Goal: Information Seeking & Learning: Check status

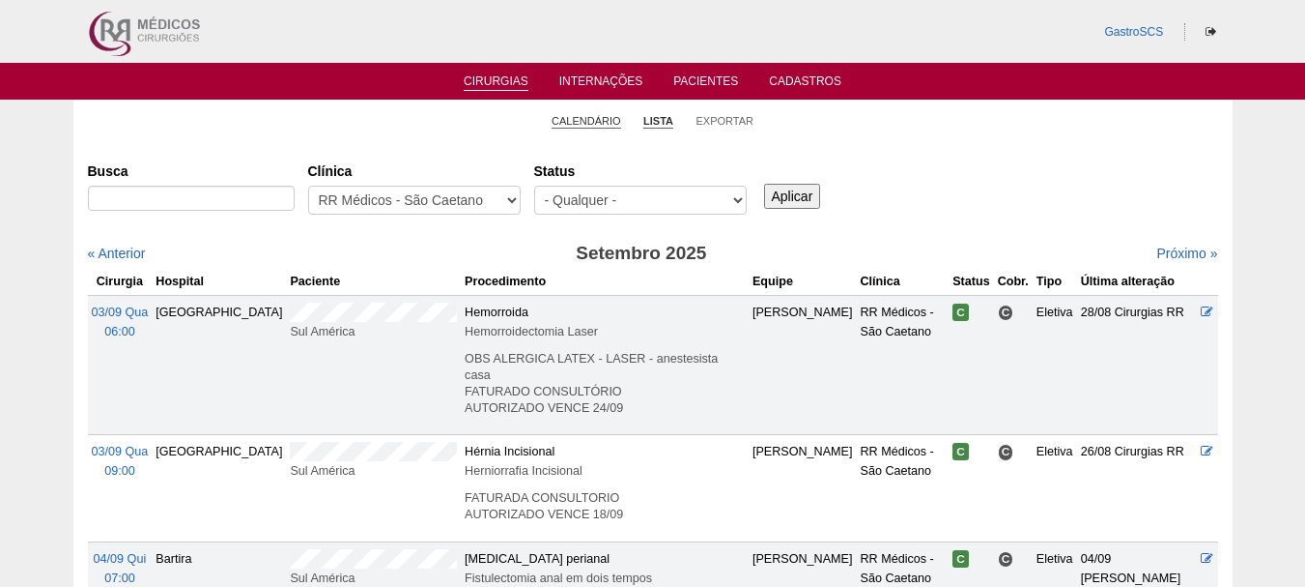
click at [587, 122] on link "Calendário" at bounding box center [587, 121] width 70 height 14
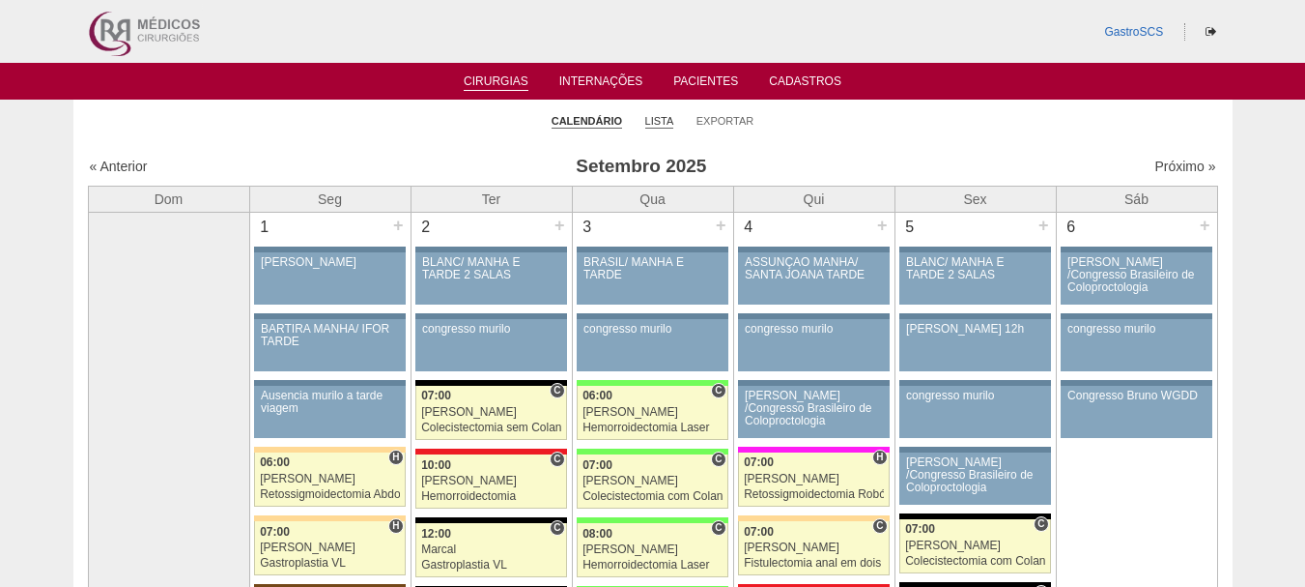
click at [667, 126] on link "Lista" at bounding box center [659, 121] width 29 height 14
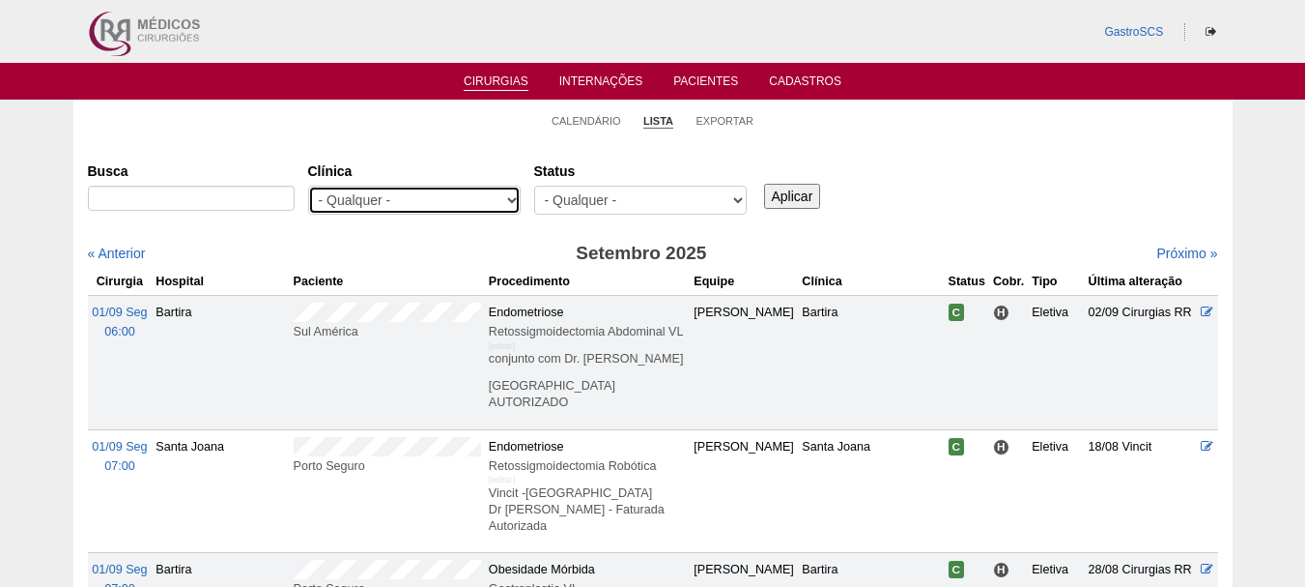
click at [432, 202] on select "- Qualquer - 6R Alphaville Assunção Bartira Brasil Christovão da Gama Cruz Azul…" at bounding box center [414, 200] width 213 height 29
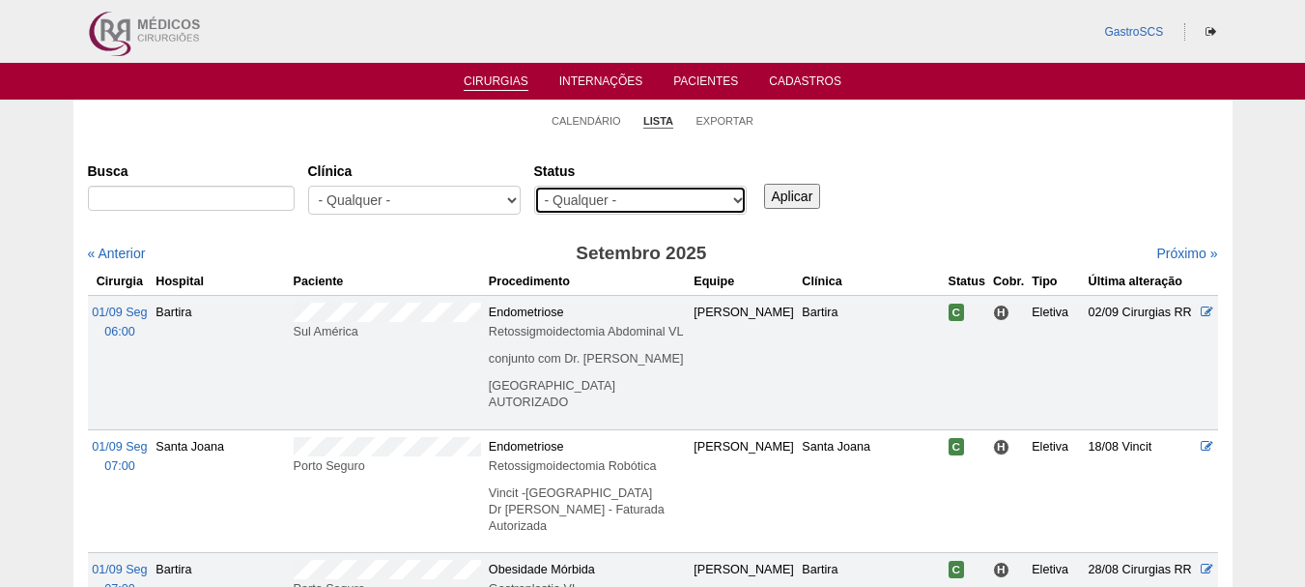
click at [612, 205] on select "- Qualquer - Reservada Confirmada Suspensa Cancelada" at bounding box center [640, 200] width 213 height 29
select select "conf"
click at [534, 186] on select "- Qualquer - Reservada Confirmada Suspensa Cancelada" at bounding box center [640, 200] width 213 height 29
click at [801, 209] on div "Busca Clínica - Qualquer - 6R Alphaville Assunção Bartira Brasil Christovão da …" at bounding box center [653, 190] width 1131 height 70
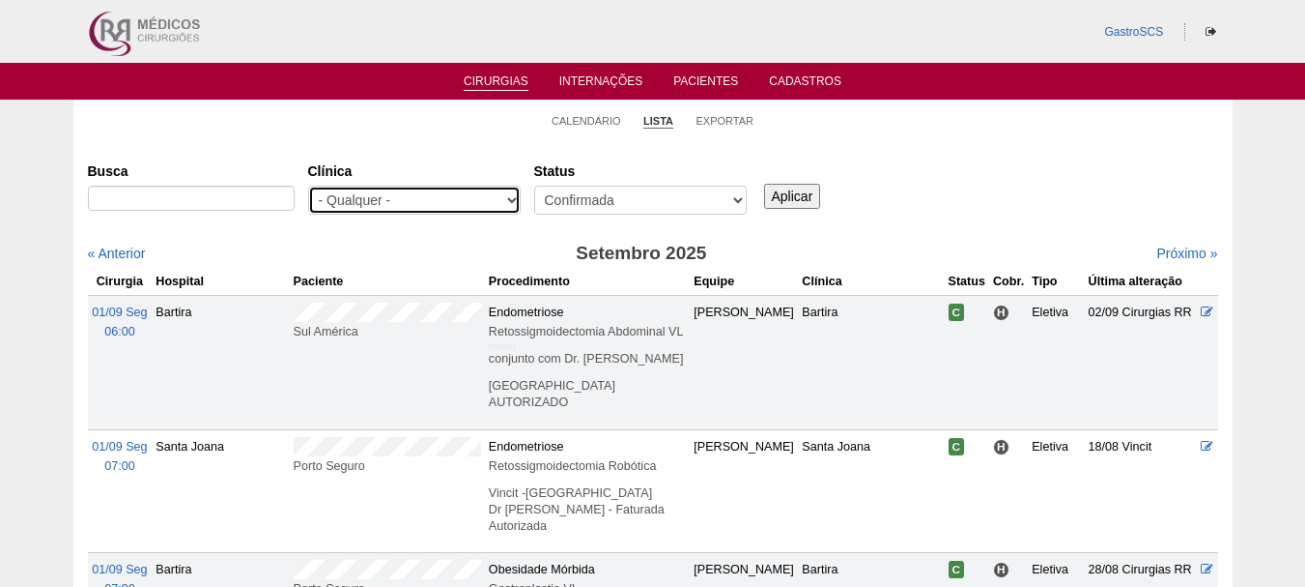
click at [472, 212] on select "- Qualquer - 6R Alphaville Assunção Bartira Brasil Christovão da Gama Cruz Azul…" at bounding box center [414, 200] width 213 height 29
select select "53"
click at [308, 186] on select "- Qualquer - 6R Alphaville Assunção Bartira Brasil Christovão da Gama Cruz Azul…" at bounding box center [414, 200] width 213 height 29
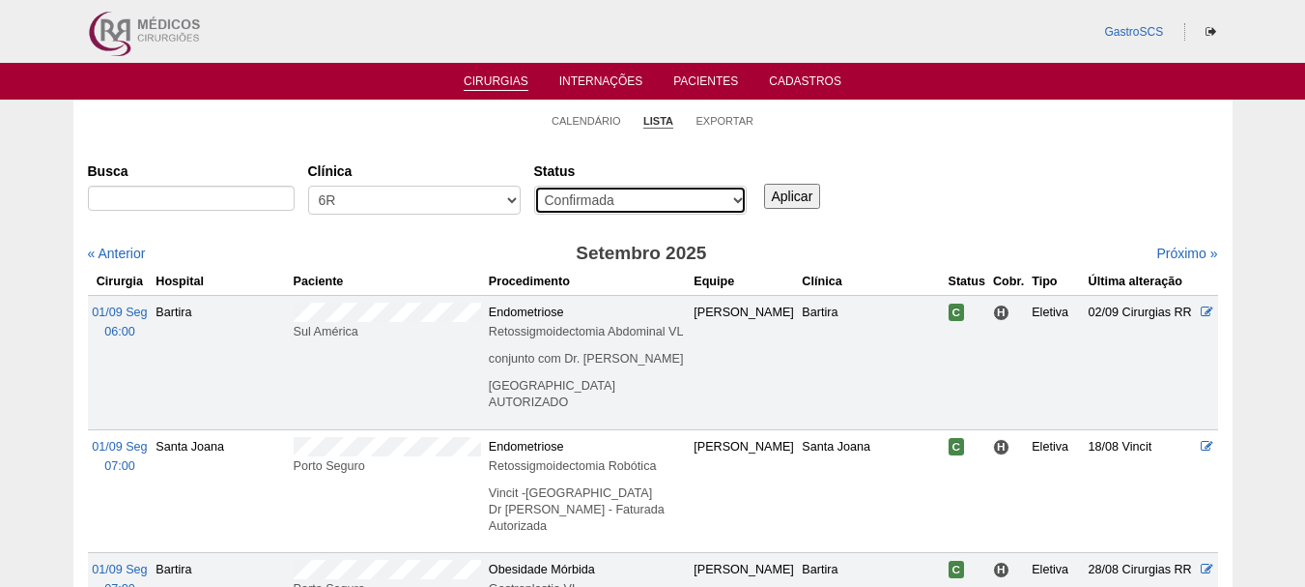
click at [700, 206] on select "- Qualquer - Reservada Confirmada Suspensa Cancelada" at bounding box center [640, 200] width 213 height 29
click at [790, 194] on input "Aplicar" at bounding box center [792, 196] width 57 height 25
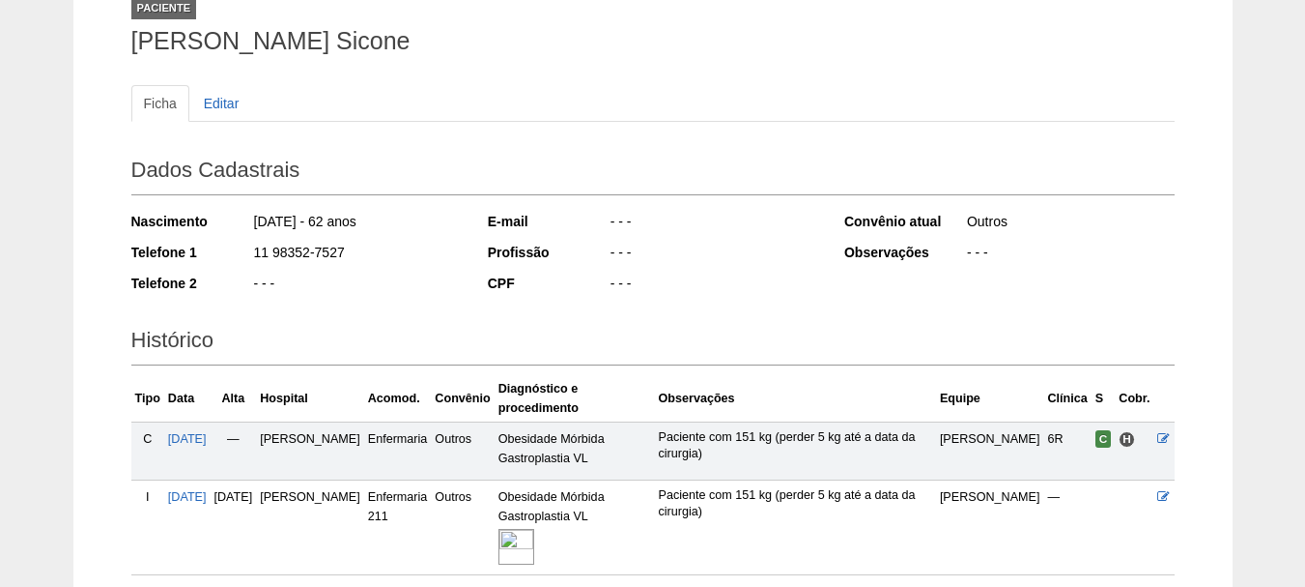
scroll to position [291, 0]
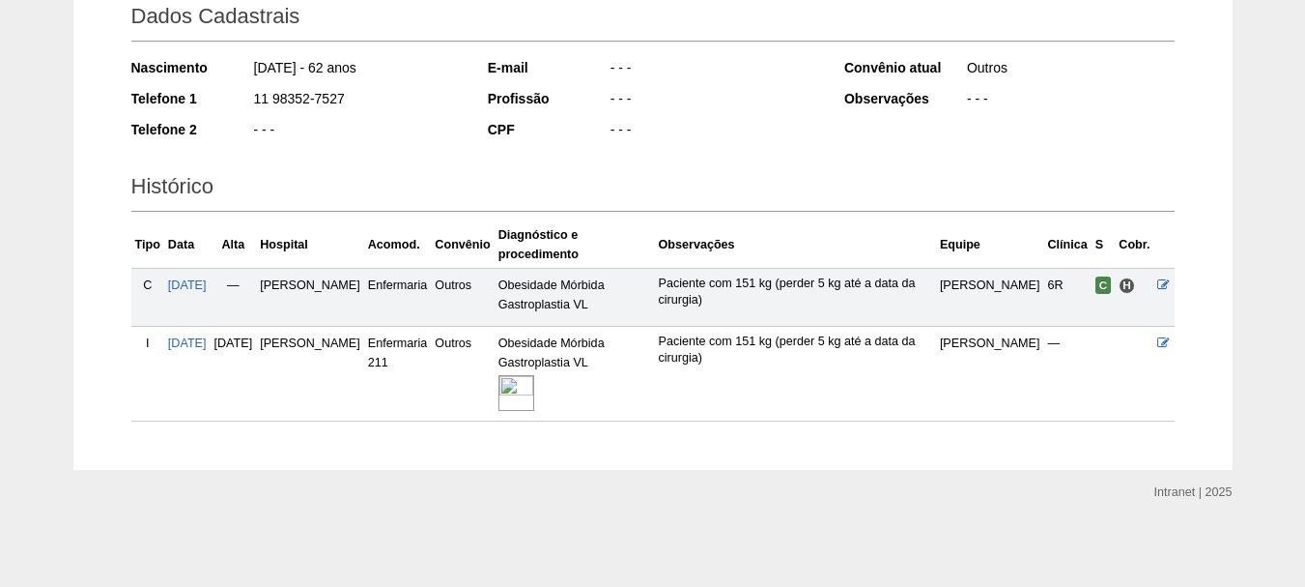
click at [514, 392] on img at bounding box center [517, 393] width 36 height 36
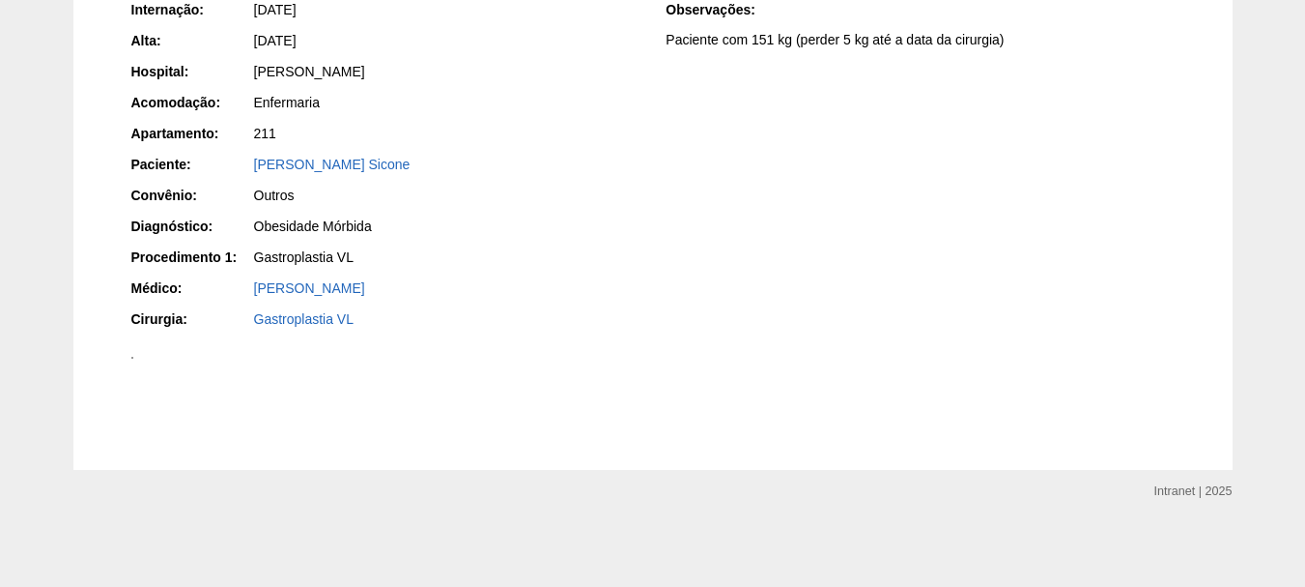
scroll to position [1349, 0]
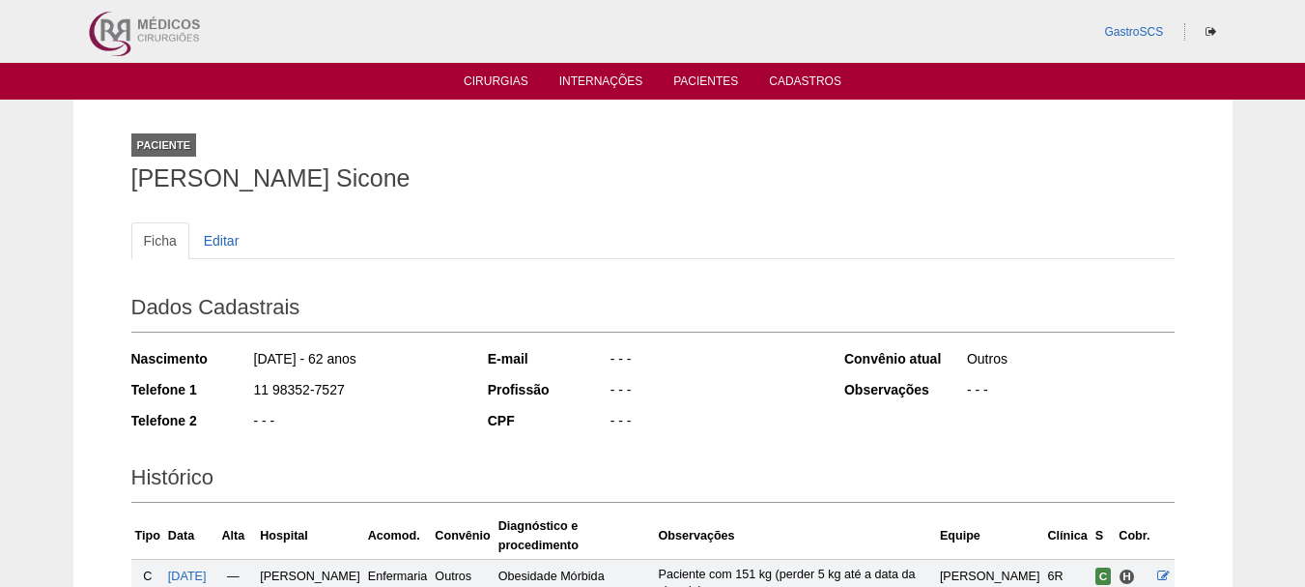
scroll to position [291, 0]
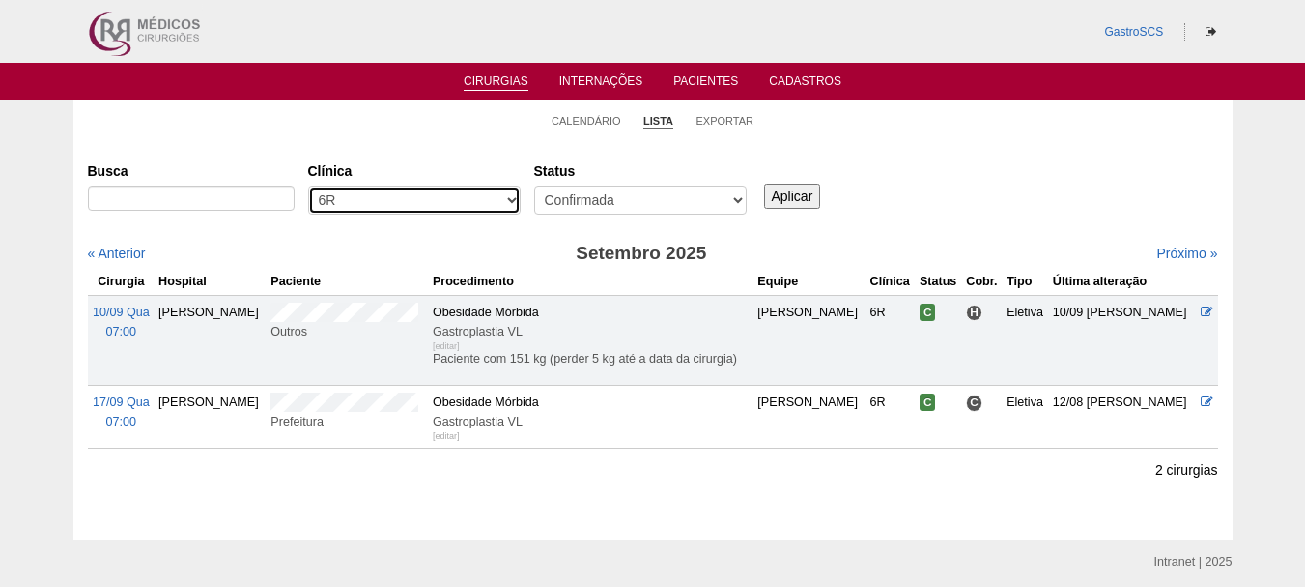
click at [367, 200] on select "- Qualquer - 6R Alphaville Assunção Bartira Brasil Christovão da Gama Cruz Azul…" at bounding box center [414, 200] width 213 height 29
select select "40"
click at [308, 186] on select "- Qualquer - 6R Alphaville Assunção Bartira Brasil Christovão da Gama Cruz Azul…" at bounding box center [414, 200] width 213 height 29
click at [777, 202] on input "Aplicar" at bounding box center [792, 196] width 57 height 25
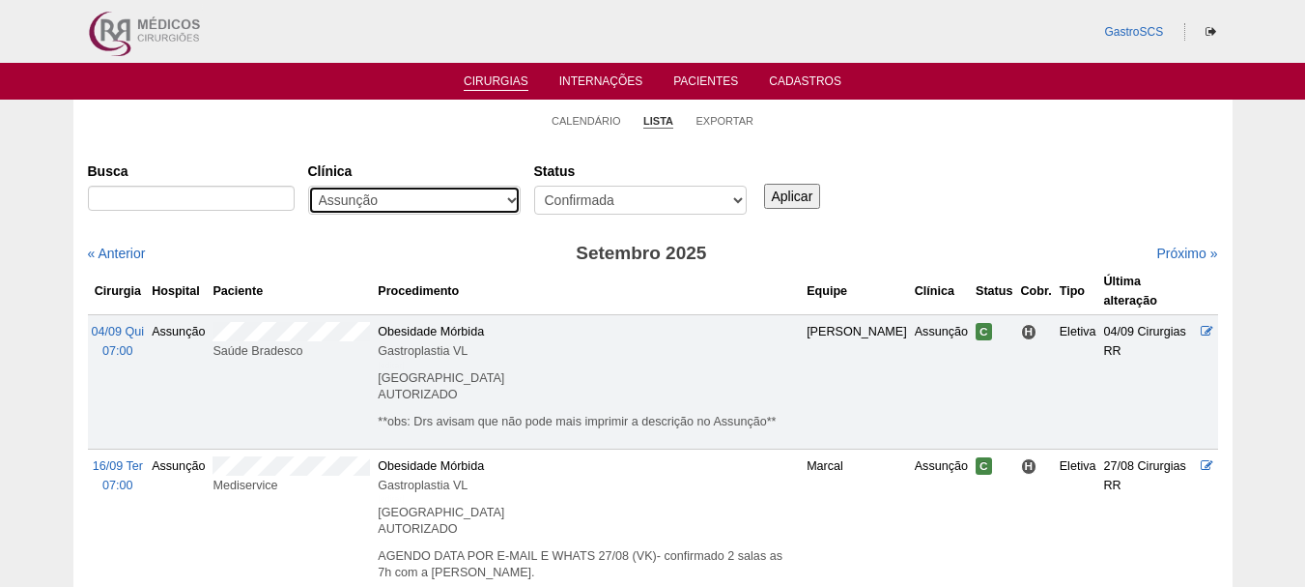
click at [423, 199] on select "- Qualquer - 6R Alphaville Assunção Bartira Brasil Christovão da Gama Cruz Azul…" at bounding box center [414, 200] width 213 height 29
select select "50"
click at [308, 186] on select "- Qualquer - 6R Alphaville Assunção Bartira Brasil Christovão da Gama Cruz Azul…" at bounding box center [414, 200] width 213 height 29
click at [771, 192] on input "Aplicar" at bounding box center [792, 196] width 57 height 25
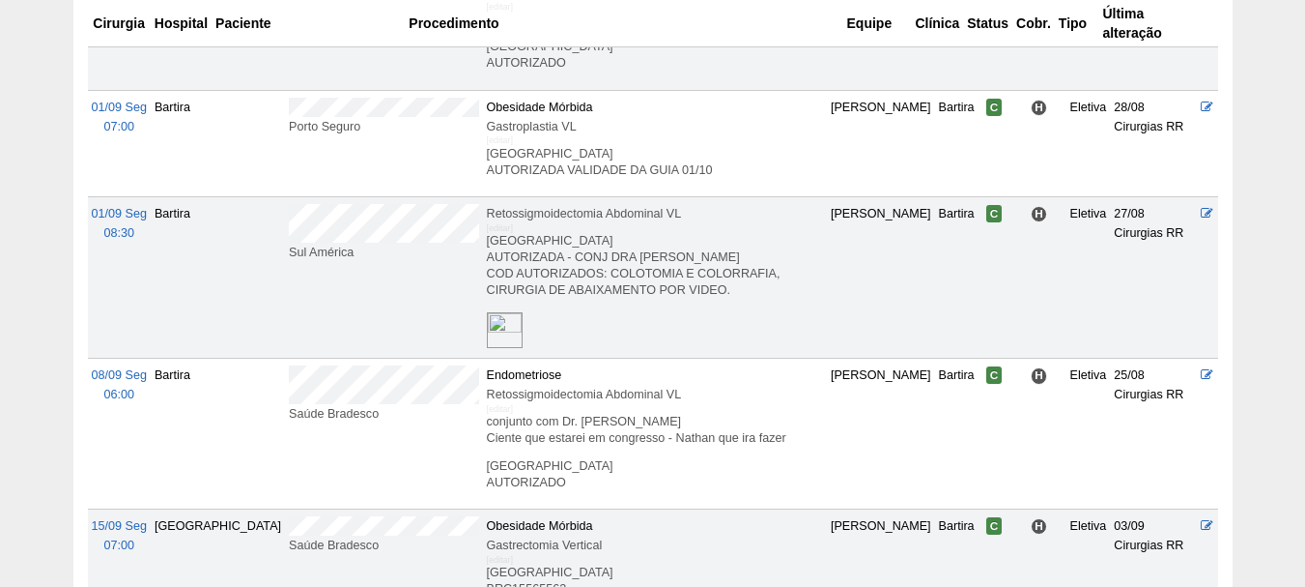
scroll to position [612, 0]
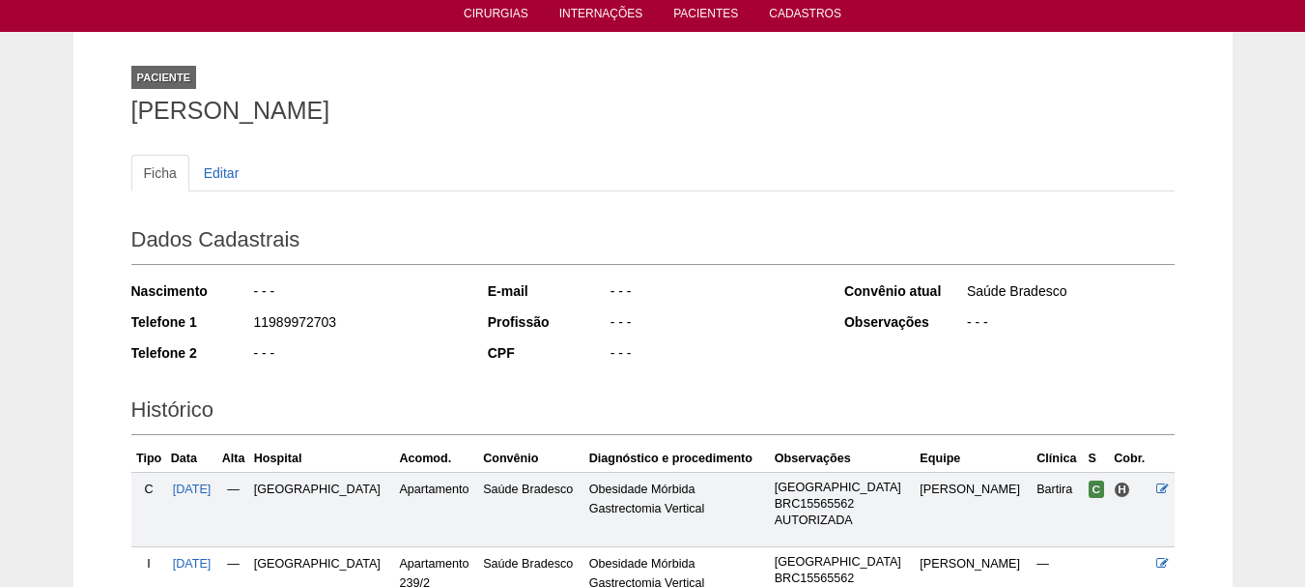
scroll to position [288, 0]
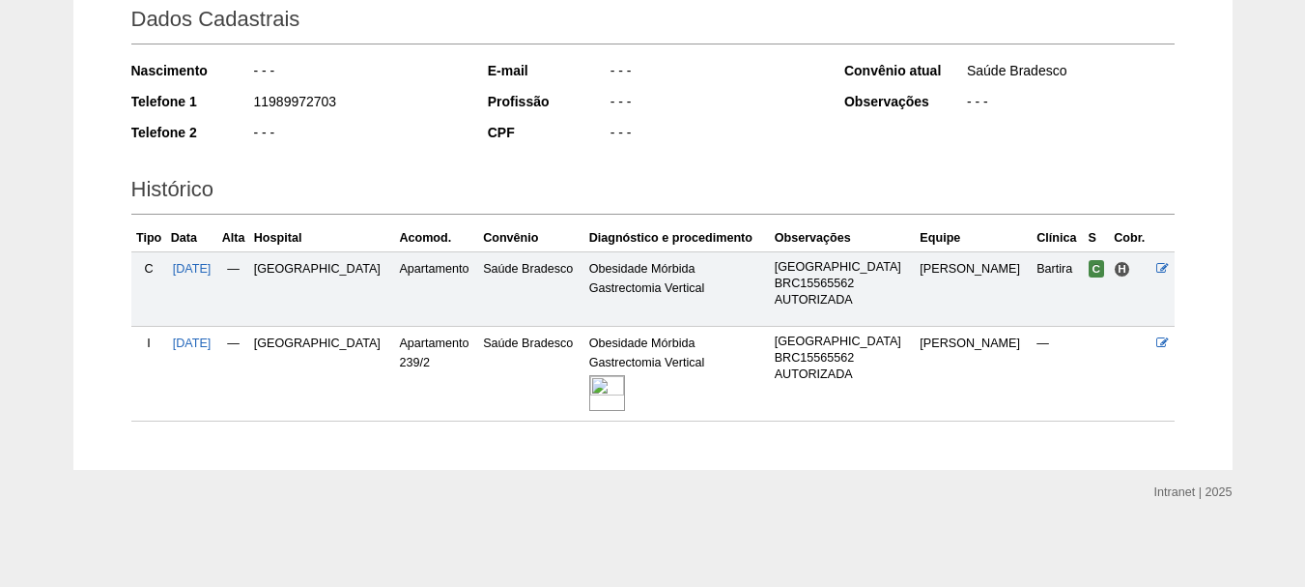
click at [592, 400] on img at bounding box center [607, 393] width 36 height 36
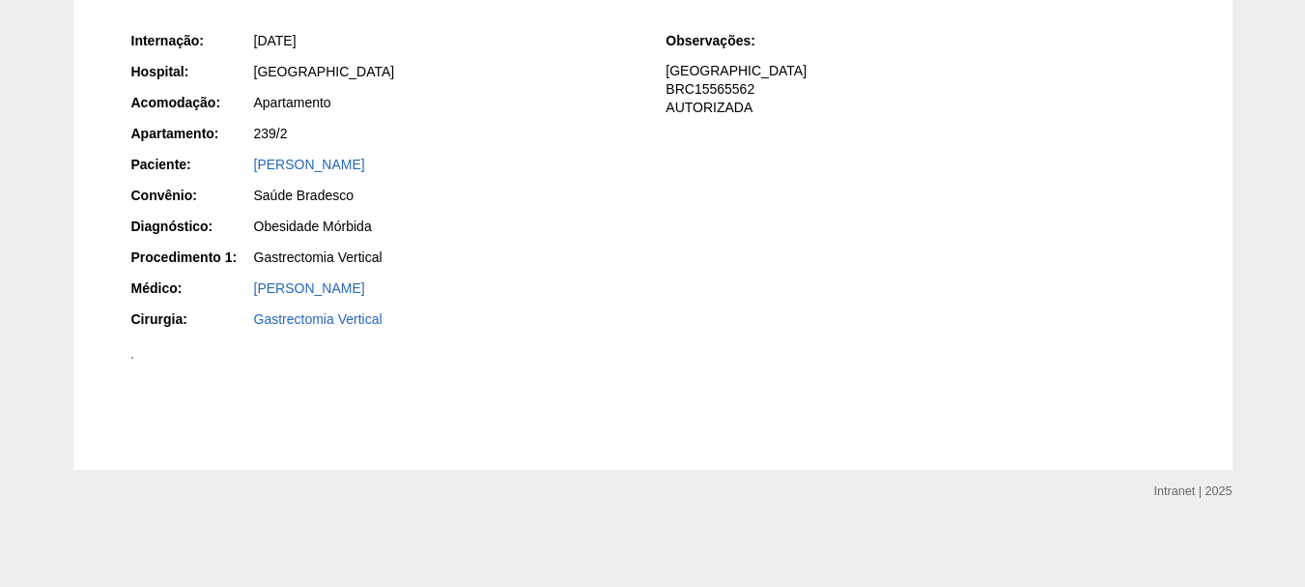
scroll to position [1136, 0]
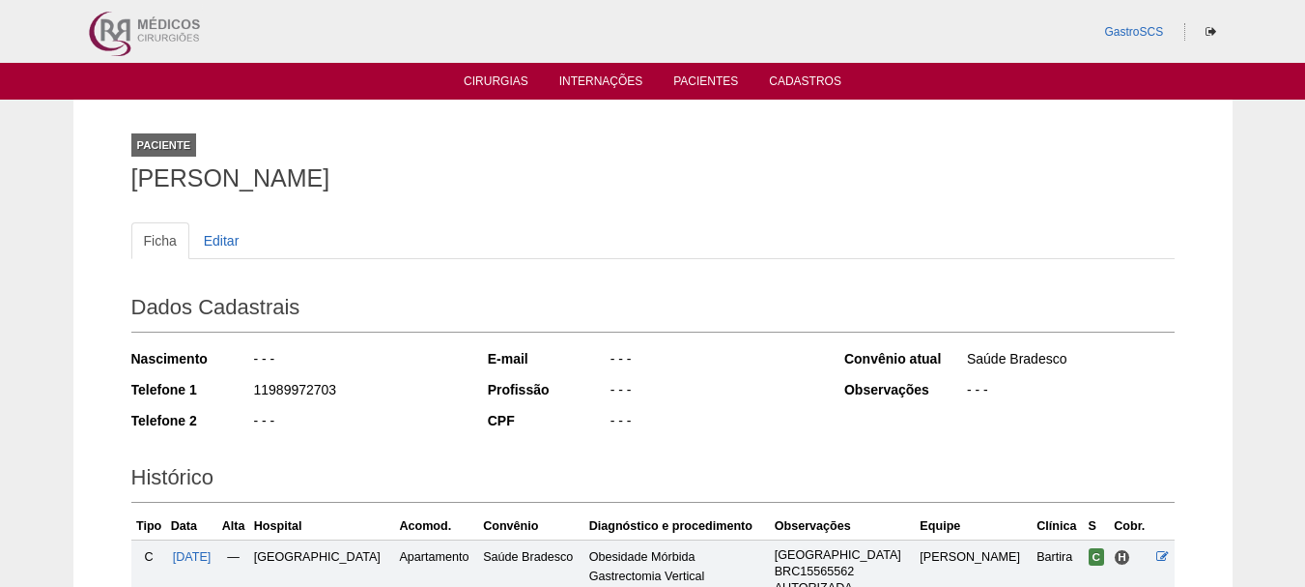
scroll to position [288, 0]
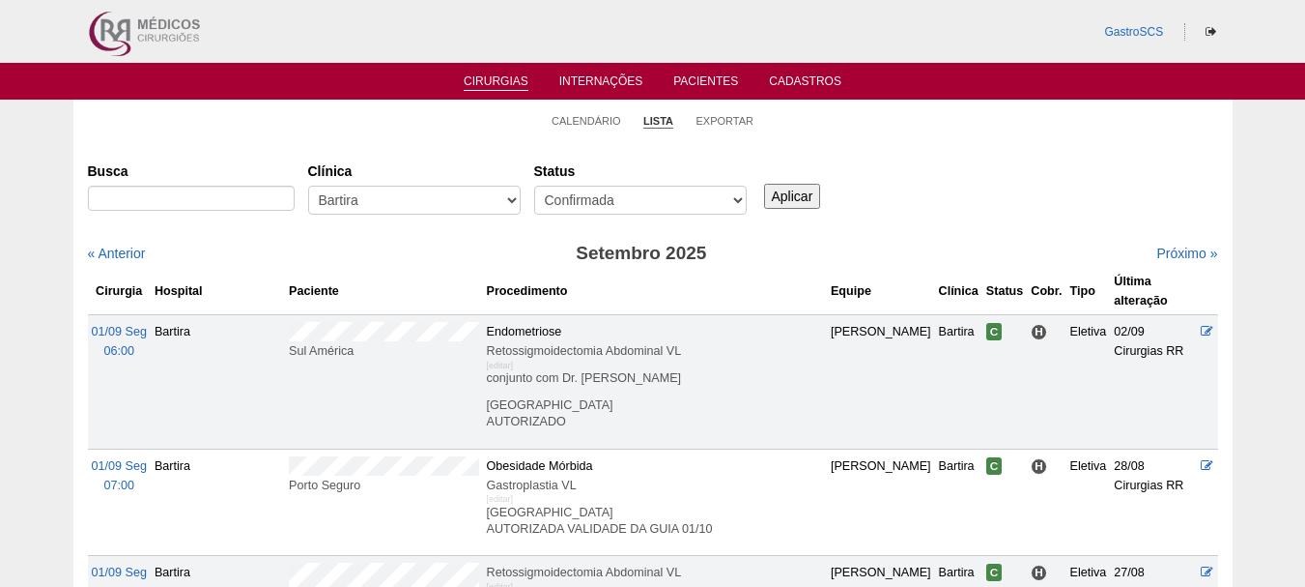
click at [413, 182] on div "Clínica - Qualquer - 6R Alphaville Assunção Bartira Brasil Christovão da Gama C…" at bounding box center [421, 190] width 226 height 70
click at [401, 199] on select "- Qualquer - 6R Alphaville Assunção Bartira Brasil Christovão da Gama Cruz Azul…" at bounding box center [414, 200] width 213 height 29
select select "37"
click at [308, 186] on select "- Qualquer - 6R Alphaville Assunção Bartira Brasil Christovão da Gama Cruz Azul…" at bounding box center [414, 200] width 213 height 29
click at [781, 200] on input "Aplicar" at bounding box center [792, 196] width 57 height 25
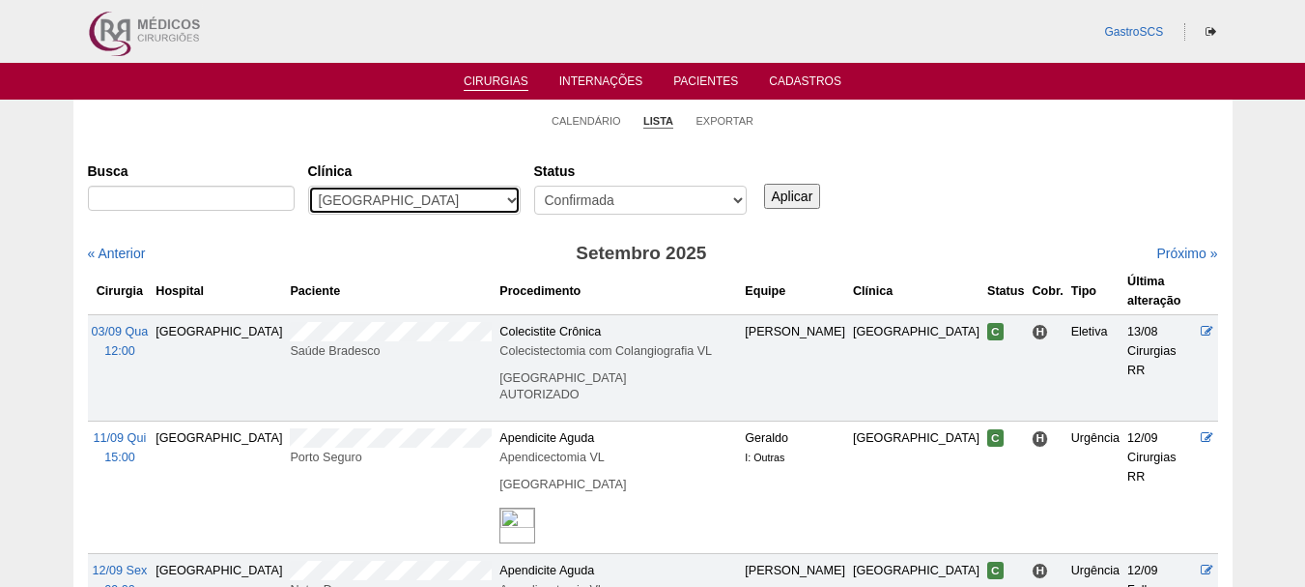
click at [444, 209] on select "- Qualquer - 6R Alphaville Assunção Bartira Brasil Christovão da Gama Cruz Azul…" at bounding box center [414, 200] width 213 height 29
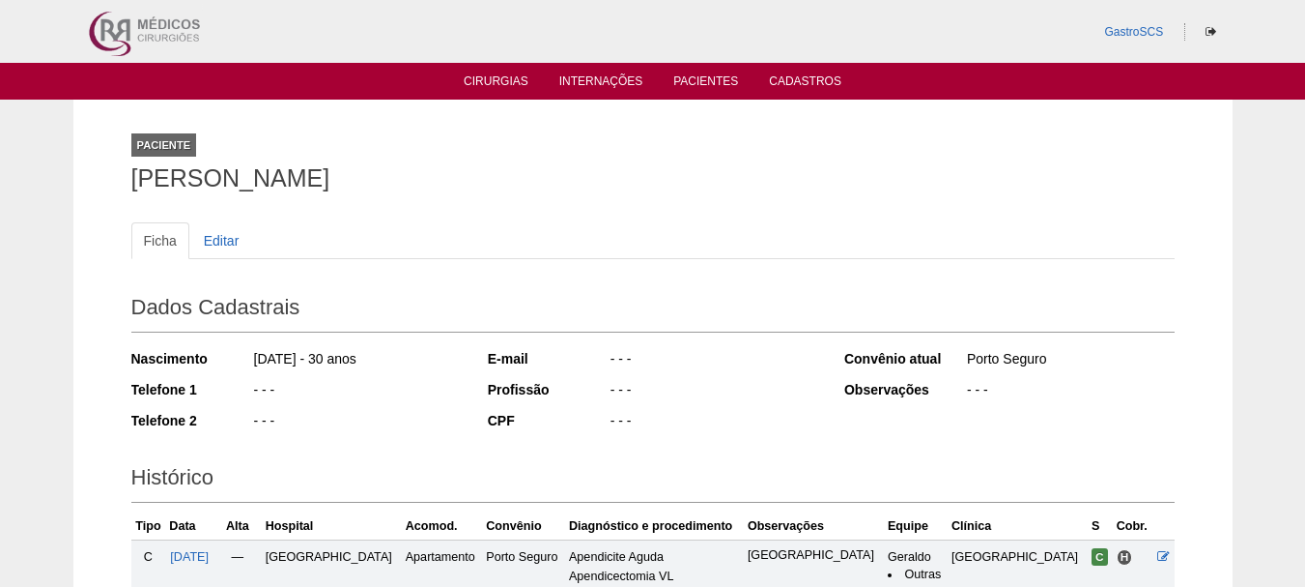
scroll to position [308, 0]
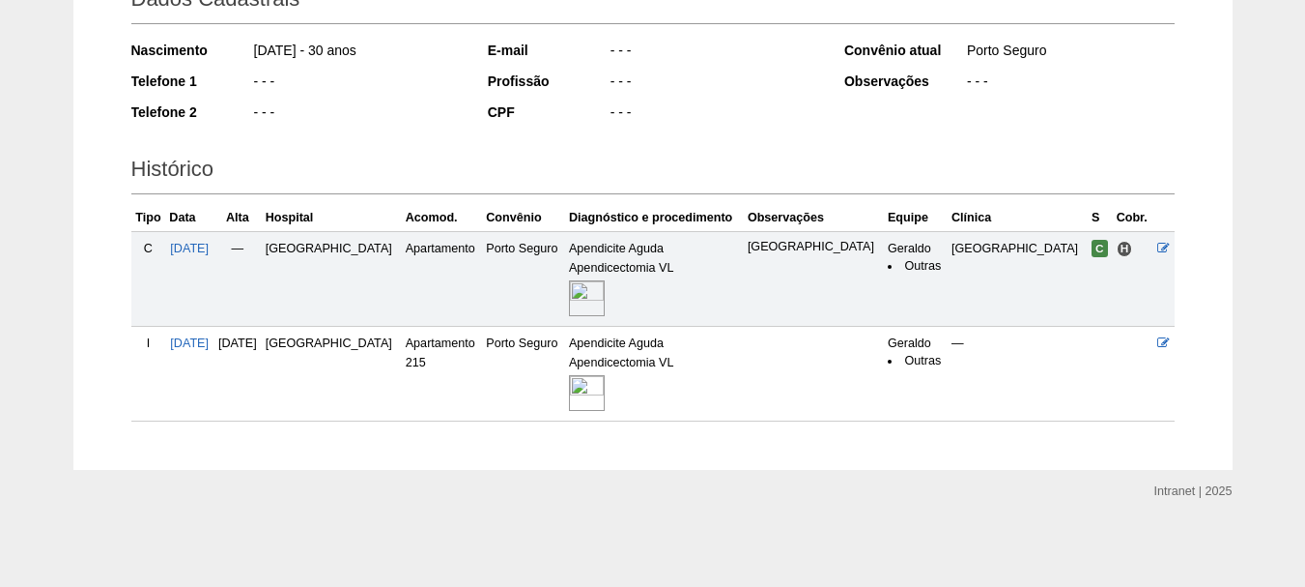
click at [605, 390] on img at bounding box center [587, 393] width 36 height 36
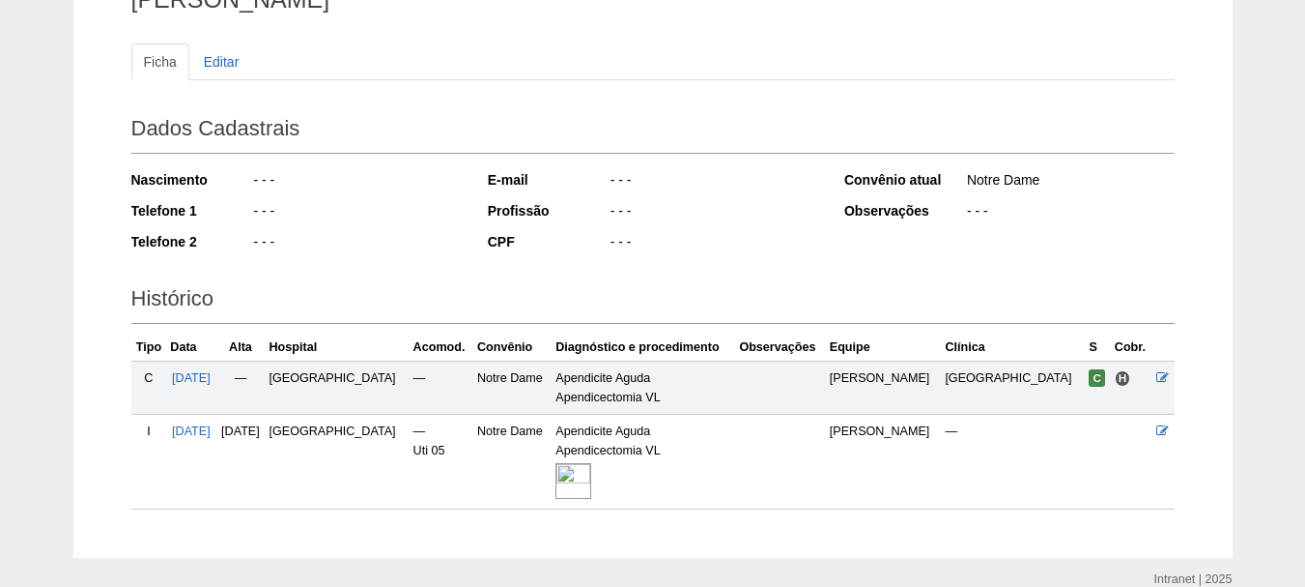
scroll to position [267, 0]
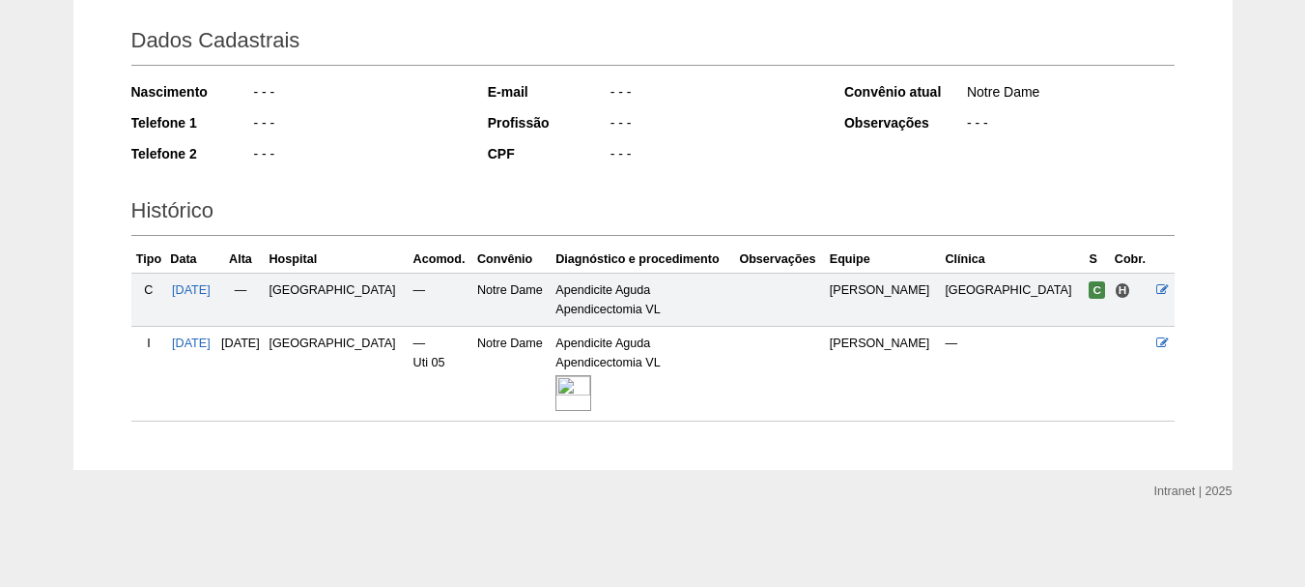
click at [595, 400] on td "Apendicite Aguda Apendicectomia VL" at bounding box center [644, 373] width 184 height 95
click at [591, 400] on img at bounding box center [574, 393] width 36 height 36
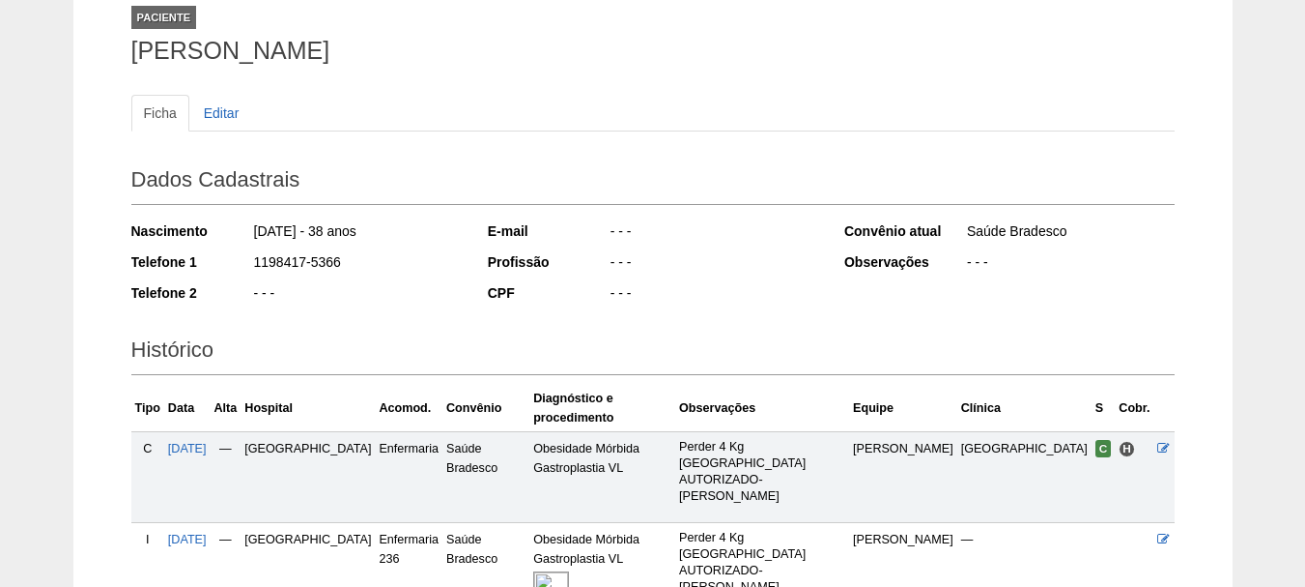
scroll to position [288, 0]
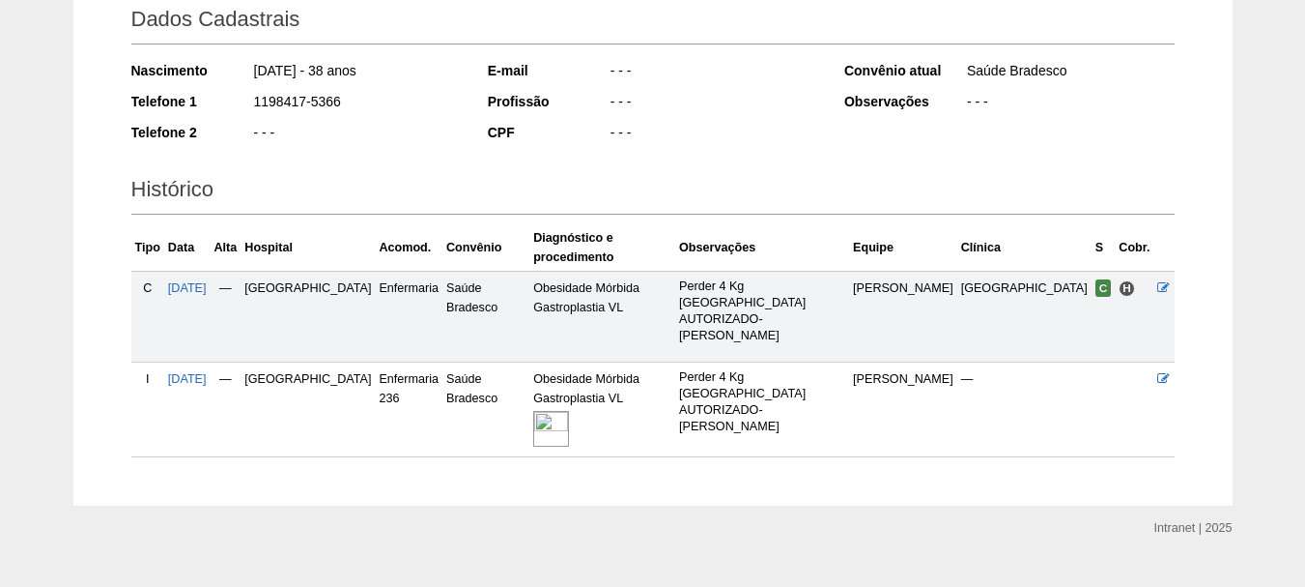
click at [560, 411] on img at bounding box center [551, 429] width 36 height 36
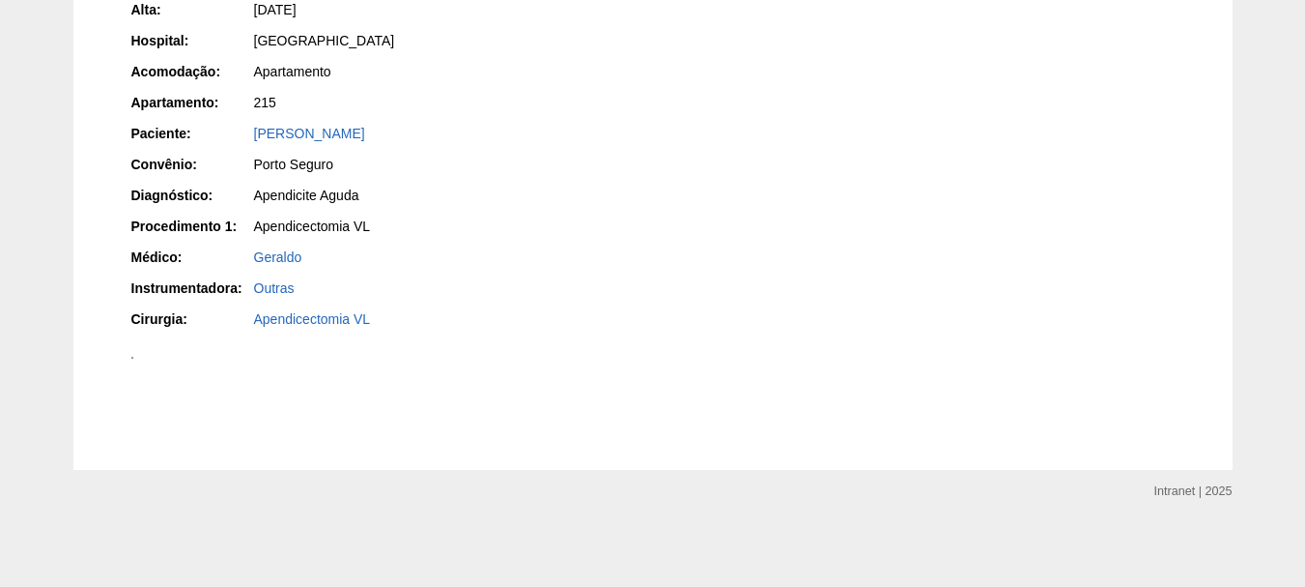
scroll to position [1295, 0]
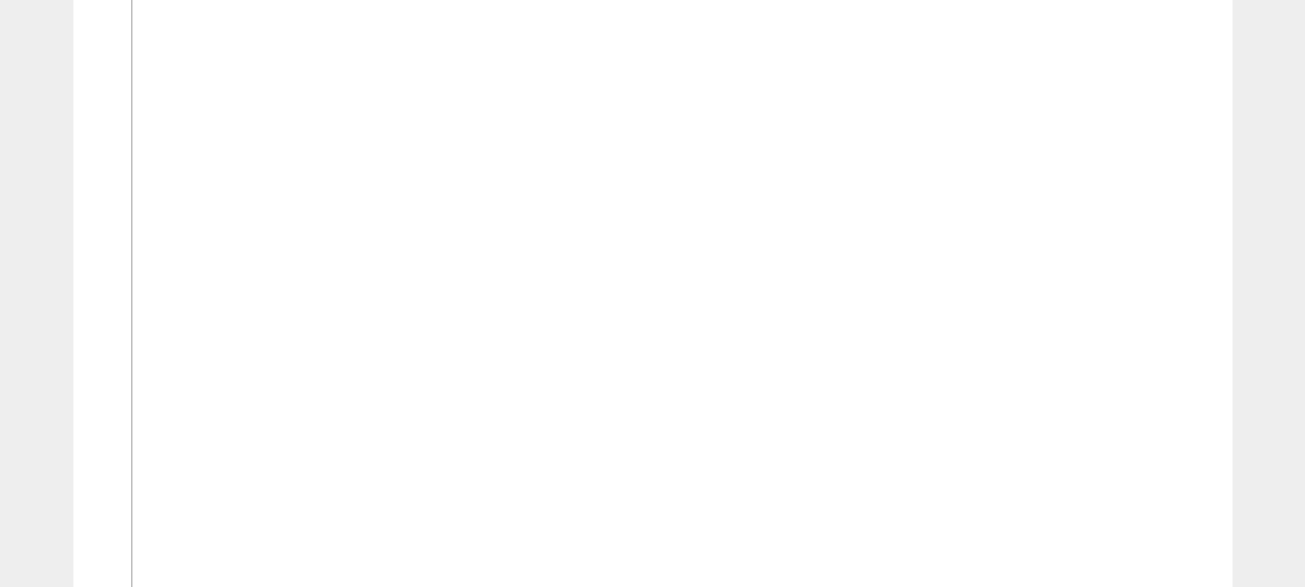
scroll to position [676, 0]
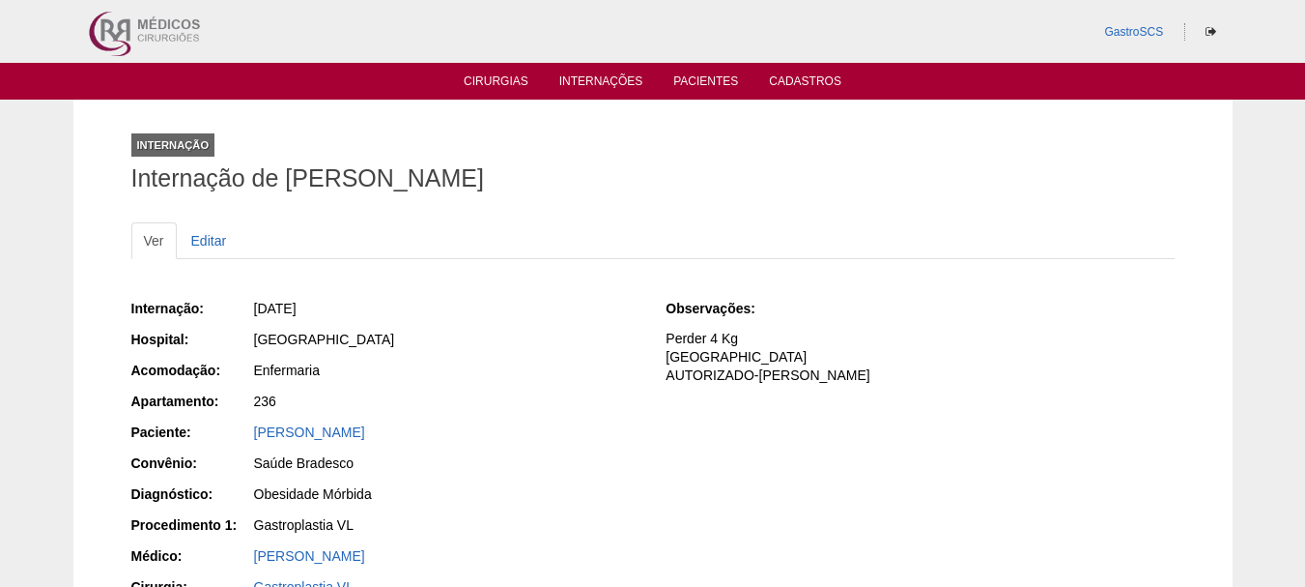
scroll to position [483, 0]
